Goal: Task Accomplishment & Management: Complete application form

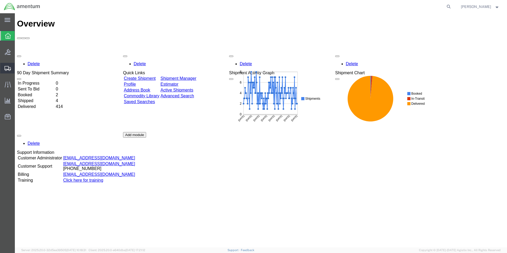
click at [0, 0] on span "Create Shipment" at bounding box center [0, 0] width 0 height 0
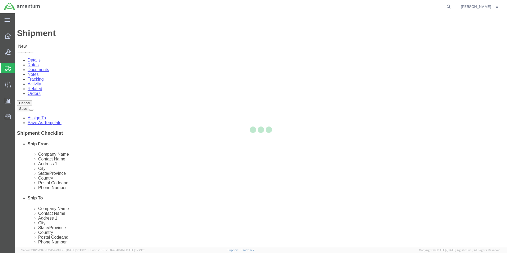
select select
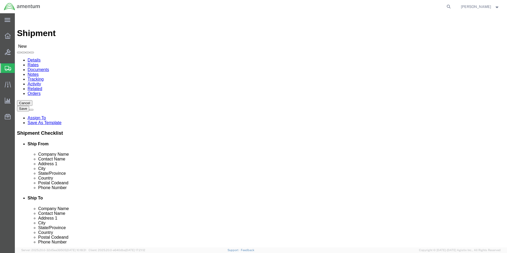
click input "text"
type input "sc"
click p "SCR - Scientific Research Corporation (SRC) - ([PERSON_NAME]) [STREET_ADDRESS][…"
select select "FL"
type input "Scientific Research Corporation (SRC)"
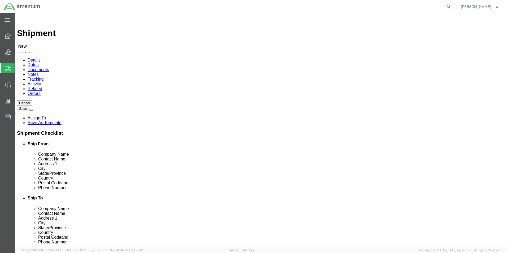
type input "EHO"
select select "49929"
select select "[GEOGRAPHIC_DATA]"
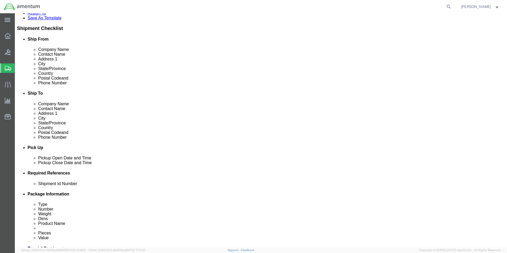
scroll to position [106, 0]
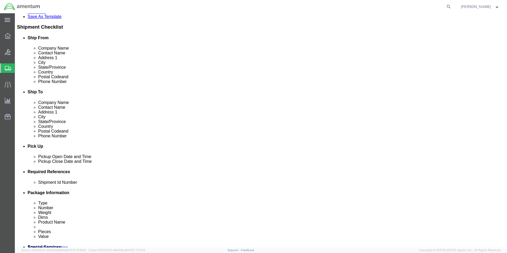
click input "text"
type input "[PERSON_NAME][EMAIL_ADDRESS][PERSON_NAME][DOMAIN_NAME]"
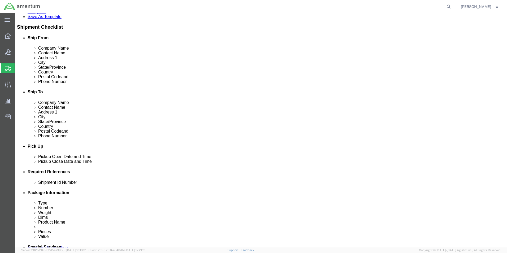
click input "checkbox"
checkbox input "true"
click button "Add reference"
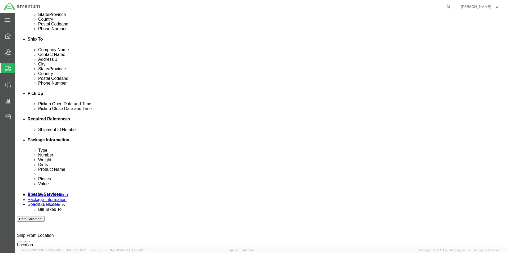
scroll to position [159, 0]
click input "text"
type input "[DATE]"
click select "Select Account Type Activity ID Airline Appointment Number ASN Batch Request # …"
select select "CUSTREF"
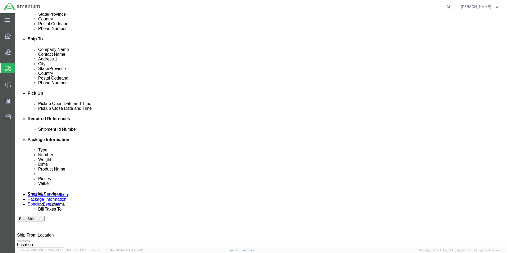
click select "Select Account Type Activity ID Airline Appointment Number ASN Batch Request # …"
click input "text"
type input "RESP SN: 1003"
click select "Select Account Type Activity ID Airline Appointment Number ASN Batch Request # …"
select select "PROJNUM"
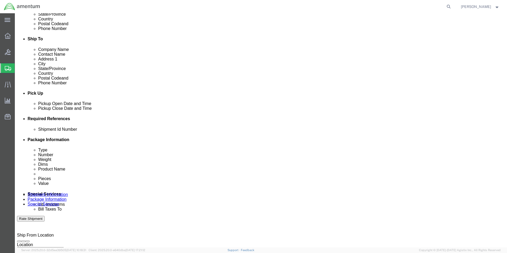
click select "Select Account Type Activity ID Airline Appointment Number ASN Batch Request # …"
click input "text"
type input "6118.04.03.2219.000.EHO.0000"
click select "Select Account Type Activity ID Airline Appointment Number ASN Batch Request # …"
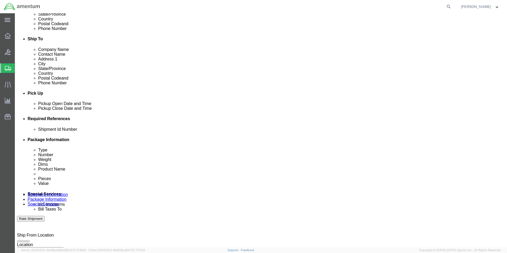
scroll to position [0, 0]
select select "DEPT"
click select "Select Account Type Activity ID Airline Appointment Number ASN Batch Request # …"
click input "text"
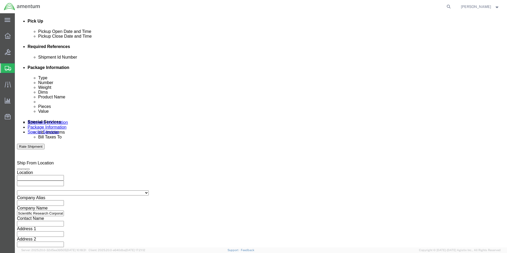
type input "CBP"
click button "Continue"
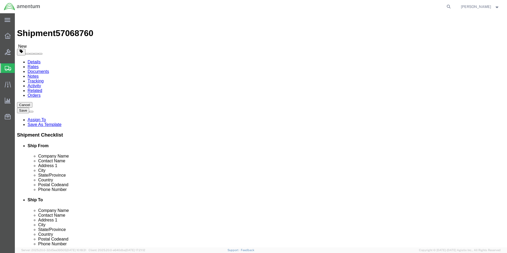
click select "Select BCK Boxes Bale(s) Basket(s) Bolt(s) Bottle(s) Buckets Bulk Bundle(s) Can…"
select select "YRPK"
click select "Select BCK Boxes Bale(s) Basket(s) Bolt(s) Bottle(s) Buckets Bulk Bundle(s) Can…"
click input "text"
type input "32"
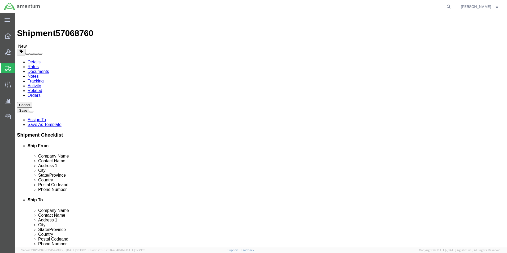
type input "29"
type input "17"
type input "122"
click link "Add Content"
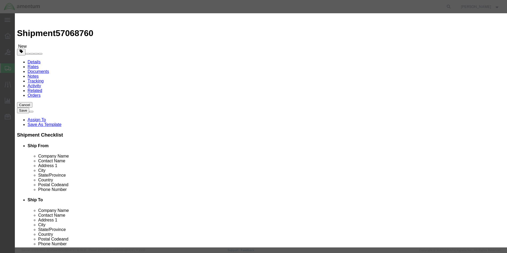
click input "text"
type input "RESP RETURN"
type input "1"
type input "100000.00"
click button "Save & Close"
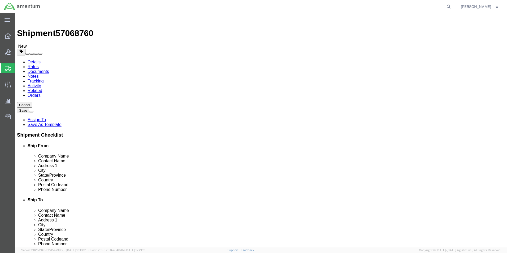
click button "Rate Shipment"
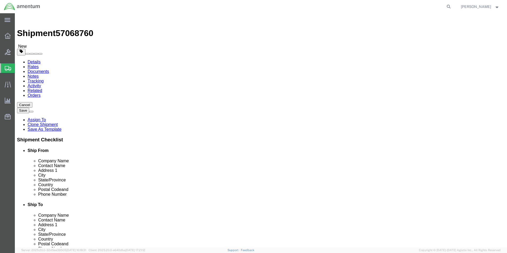
click at [33, 60] on link "Details" at bounding box center [34, 62] width 13 height 5
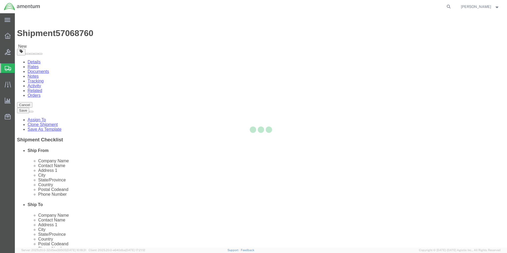
select select "49929"
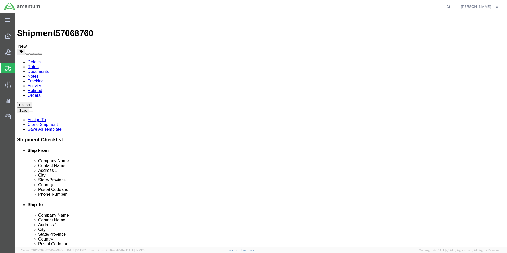
click button "Rate Shipment"
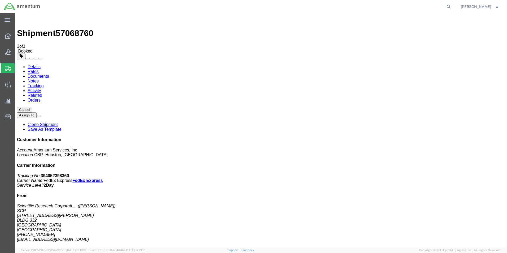
checkbox input "true"
